Goal: Book appointment/travel/reservation

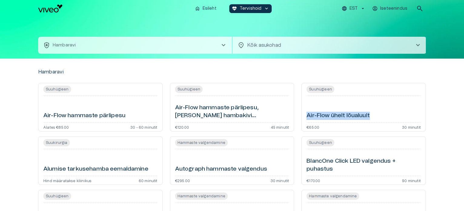
drag, startPoint x: 463, startPoint y: 79, endPoint x: 462, endPoint y: 104, distance: 24.6
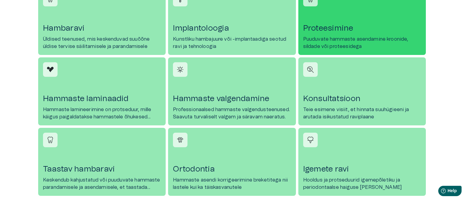
click at [344, 38] on p "Puuduvate hammaste asendamine kroonide, sildade või proteesidega" at bounding box center [362, 42] width 118 height 15
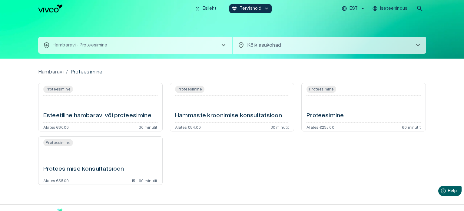
click at [324, 122] on div "Proteesimine Proteesimine Alates €235.00 60 minutit" at bounding box center [364, 107] width 125 height 48
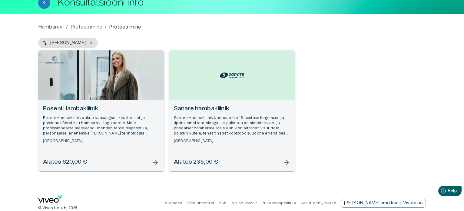
scroll to position [44, 0]
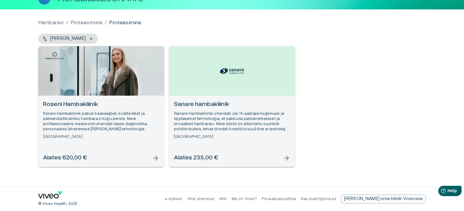
click at [110, 79] on div "Open selected supplier available booking dates" at bounding box center [101, 70] width 126 height 49
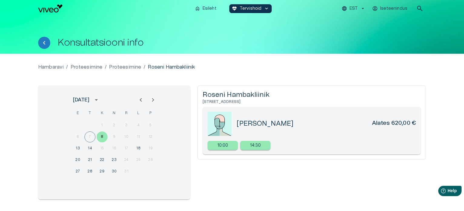
scroll to position [44, 0]
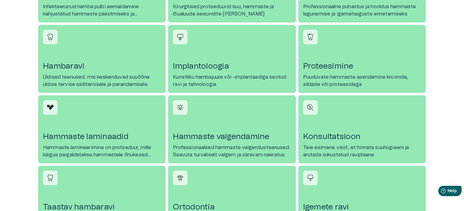
scroll to position [644, 0]
